Goal: Task Accomplishment & Management: Manage account settings

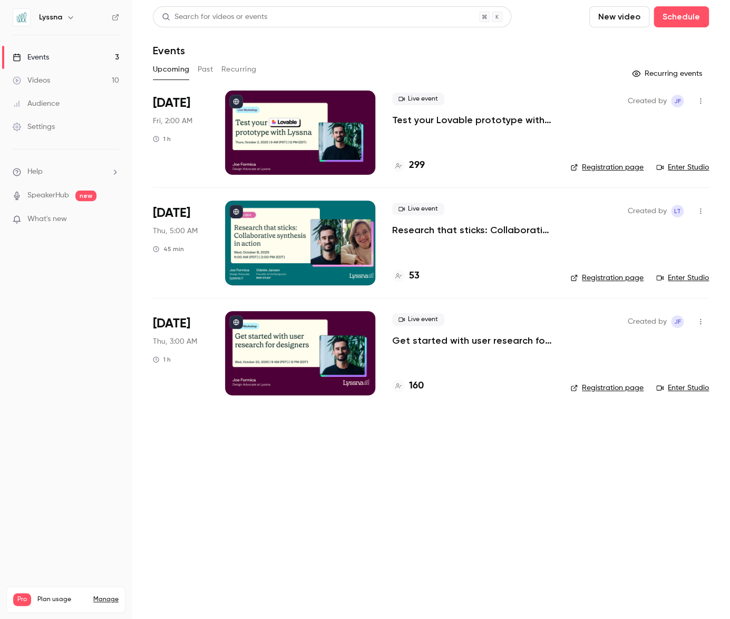
click at [449, 227] on p "Research that sticks: Collaborative synthesis in action" at bounding box center [472, 230] width 161 height 13
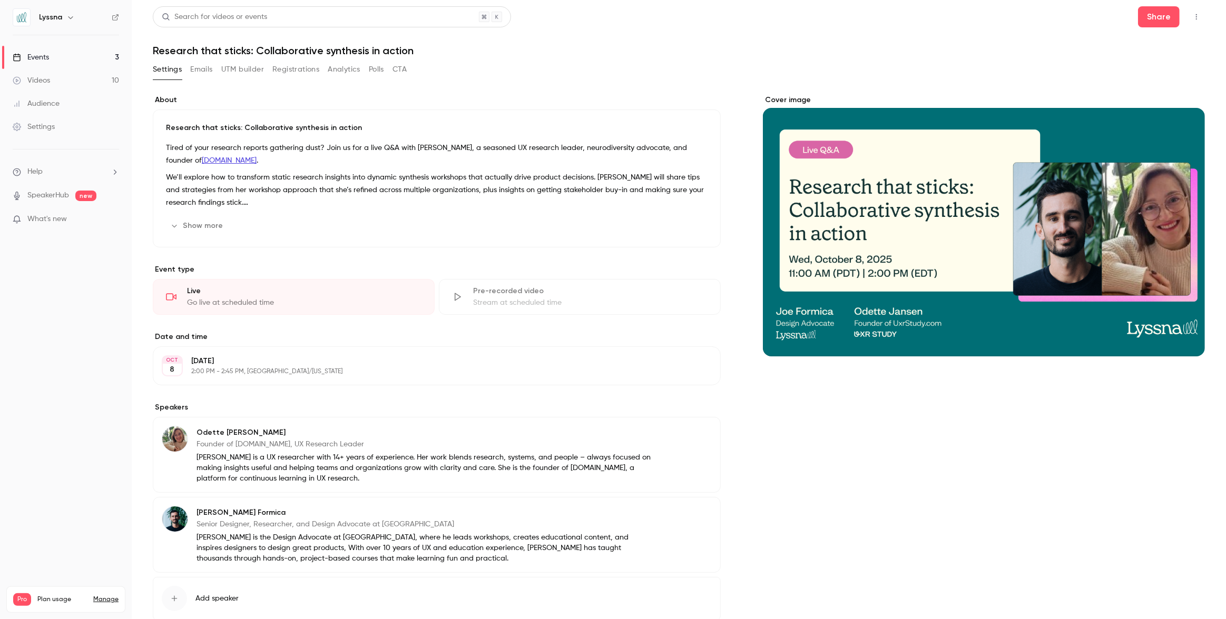
click at [313, 68] on button "Registrations" at bounding box center [295, 69] width 47 height 17
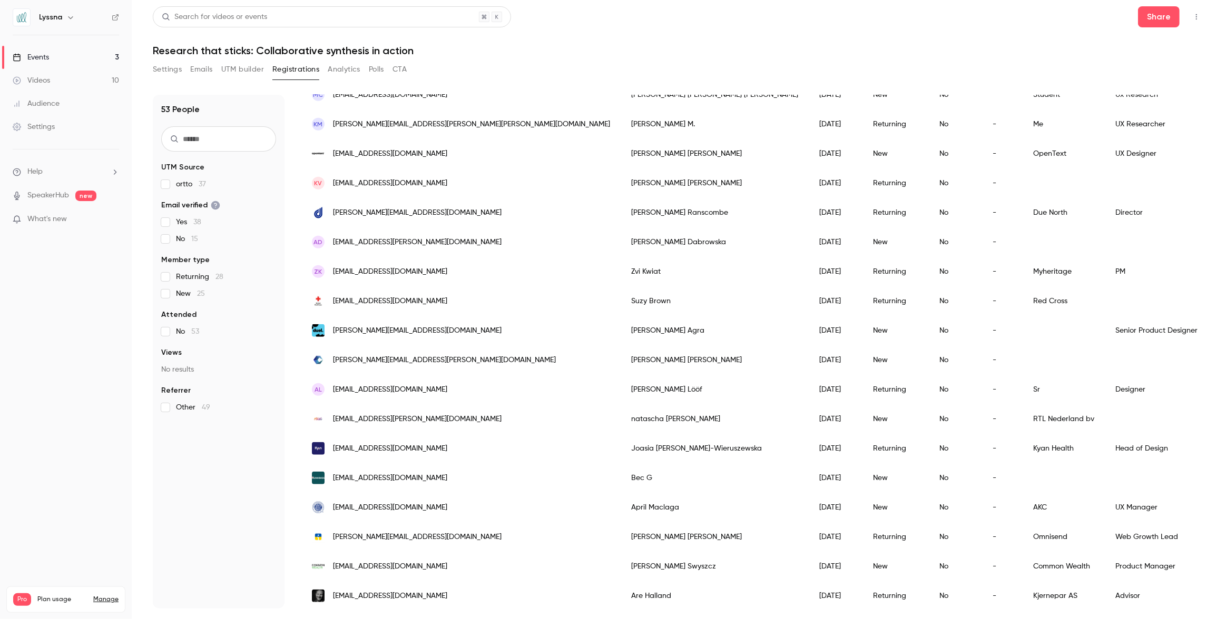
scroll to position [1060, 0]
